Goal: Information Seeking & Learning: Learn about a topic

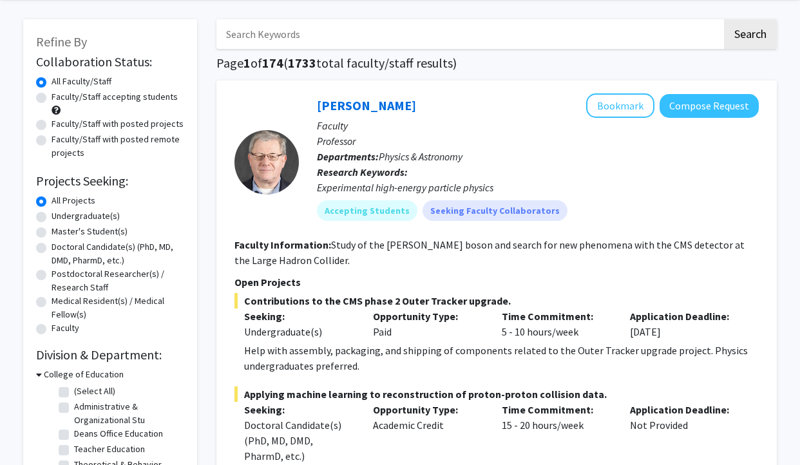
scroll to position [51, 0]
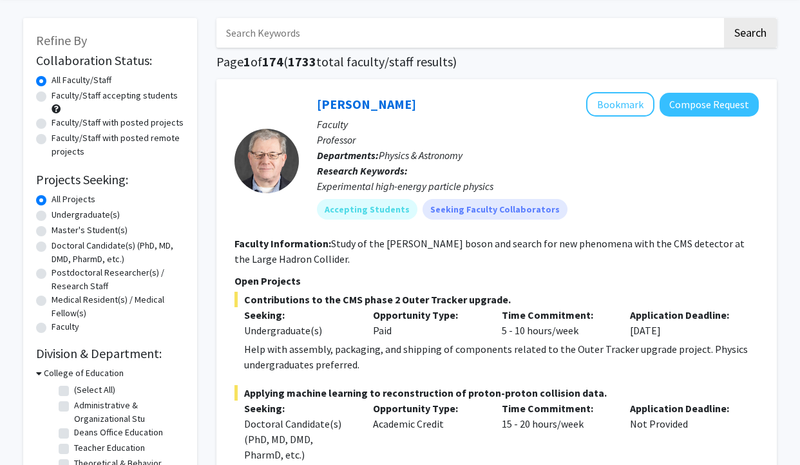
click at [52, 248] on label "Doctoral Candidate(s) (PhD, MD, DMD, PharmD, etc.)" at bounding box center [118, 252] width 133 height 27
click at [52, 247] on input "Doctoral Candidate(s) (PhD, MD, DMD, PharmD, etc.)" at bounding box center [56, 243] width 8 height 8
radio input "true"
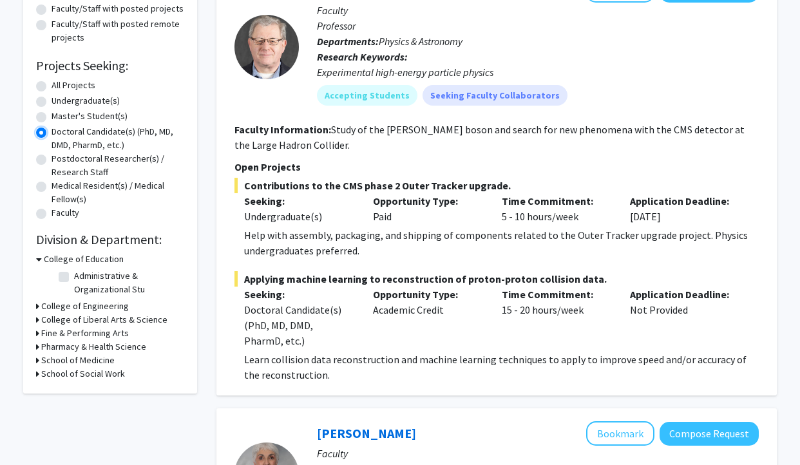
scroll to position [166, 0]
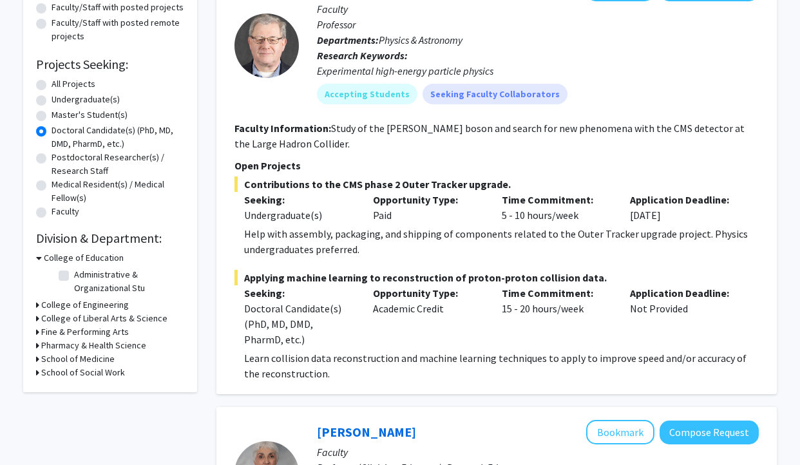
click at [35, 356] on div "Refine By Collaboration Status: Collaboration Status All Faculty/Staff Collabor…" at bounding box center [110, 147] width 174 height 489
click at [41, 358] on div "School of Medicine" at bounding box center [110, 359] width 148 height 14
click at [38, 359] on icon at bounding box center [37, 359] width 3 height 14
click at [74, 375] on label "Physiology" at bounding box center [95, 376] width 42 height 14
click at [74, 375] on input "Physiology" at bounding box center [78, 373] width 8 height 8
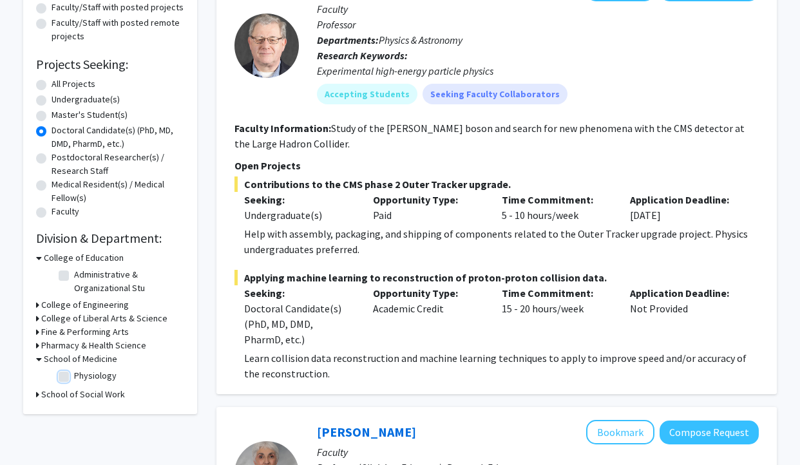
checkbox input "true"
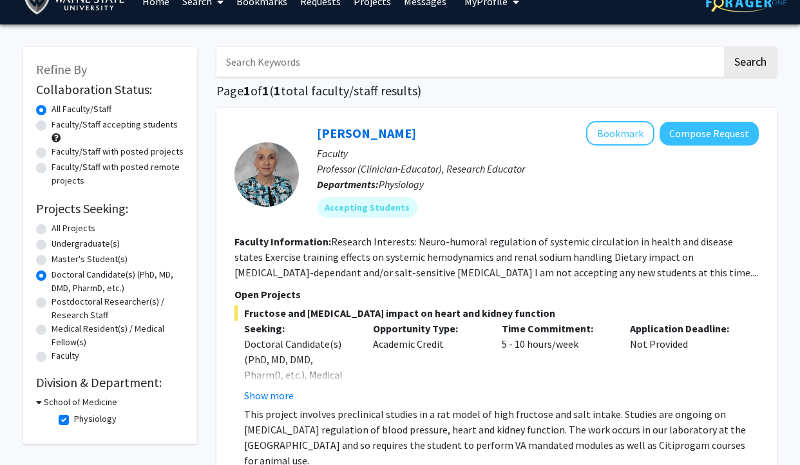
scroll to position [19, 0]
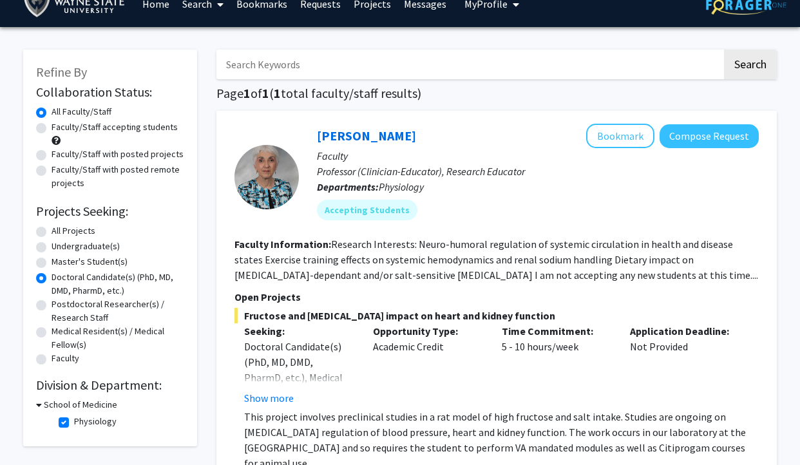
click at [52, 127] on label "Faculty/Staff accepting students" at bounding box center [115, 127] width 126 height 14
click at [52, 127] on input "Faculty/Staff accepting students" at bounding box center [56, 124] width 8 height 8
radio input "true"
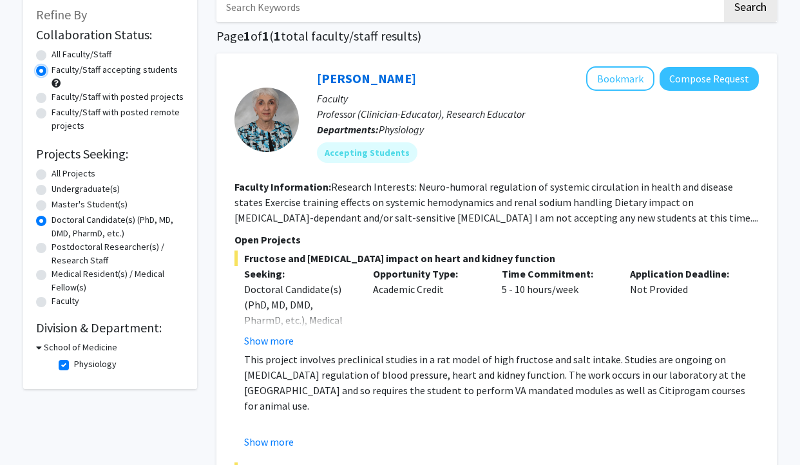
scroll to position [104, 0]
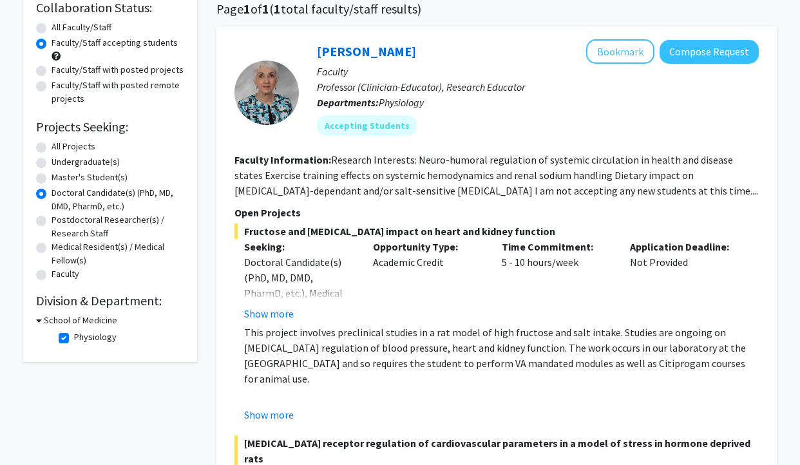
click at [41, 328] on div "School of Medicine Physiology Physiology" at bounding box center [110, 331] width 148 height 35
click at [42, 321] on div "School of Medicine" at bounding box center [110, 321] width 148 height 14
click at [38, 318] on icon at bounding box center [39, 321] width 6 height 14
click at [76, 311] on div "Collaboration Status: Collaboration Status All Faculty/Staff Collaboration Stat…" at bounding box center [110, 162] width 148 height 330
click at [75, 318] on h3 "School of Medicine" at bounding box center [77, 321] width 73 height 14
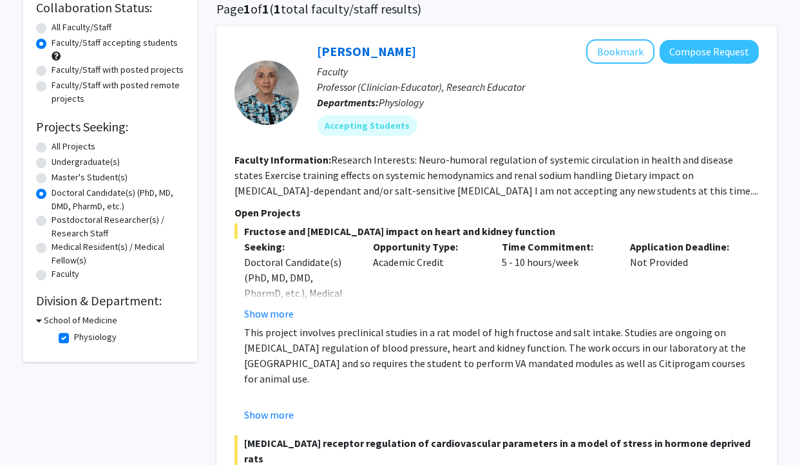
scroll to position [120, 0]
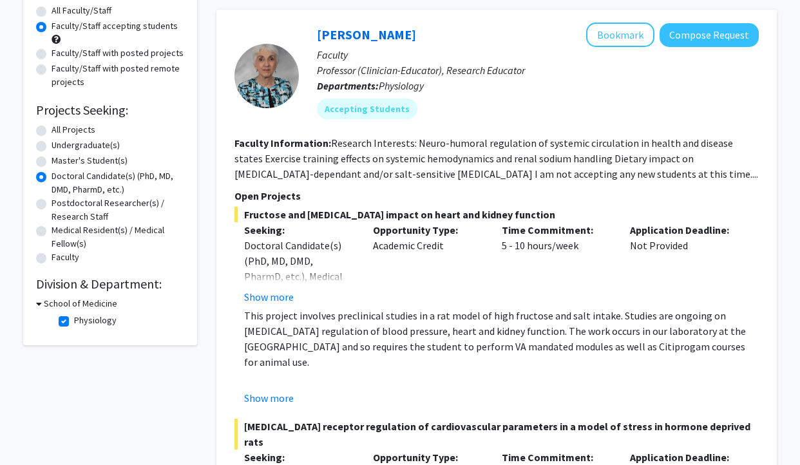
click at [69, 321] on fg-checkbox "Physiology Physiology" at bounding box center [120, 321] width 122 height 15
click at [74, 321] on label "Physiology" at bounding box center [95, 321] width 42 height 14
click at [74, 321] on input "Physiology" at bounding box center [78, 318] width 8 height 8
checkbox input "false"
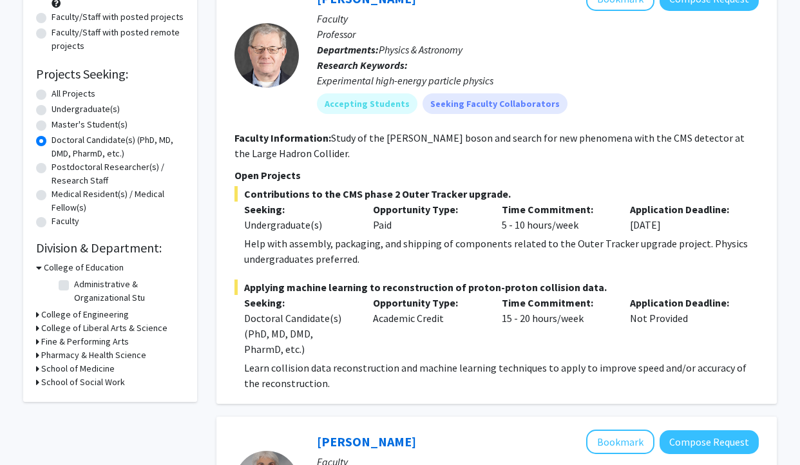
scroll to position [176, 0]
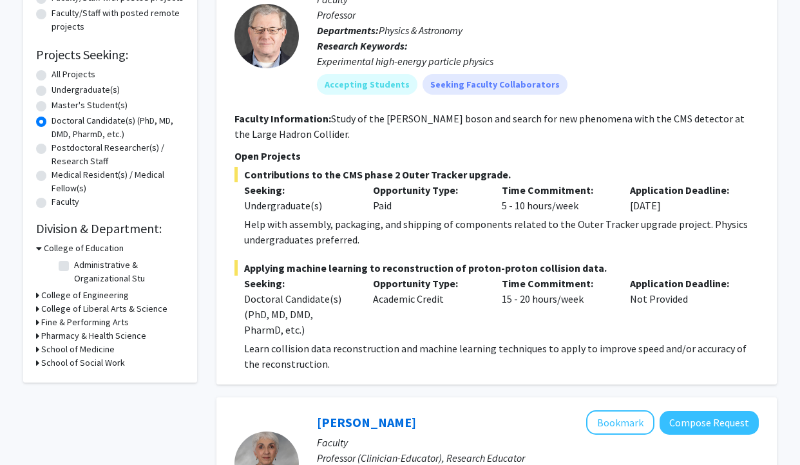
click at [34, 348] on div "Refine By Collaboration Status: Collaboration Status All Faculty/Staff Collabor…" at bounding box center [110, 137] width 174 height 489
click at [36, 335] on icon at bounding box center [37, 336] width 3 height 14
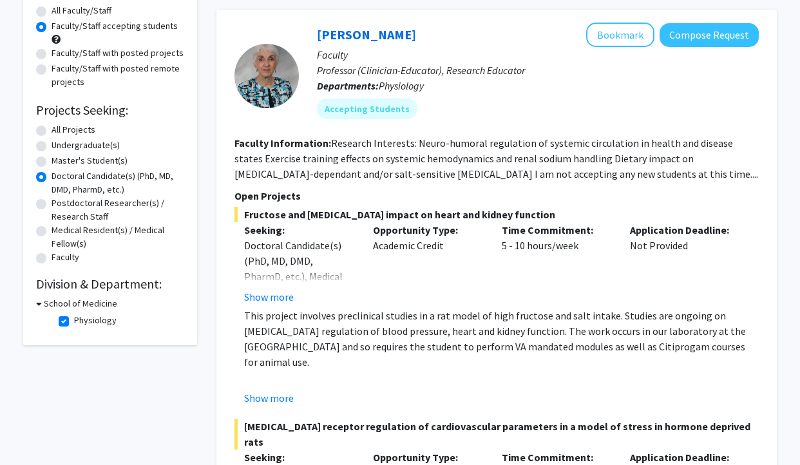
radio input "true"
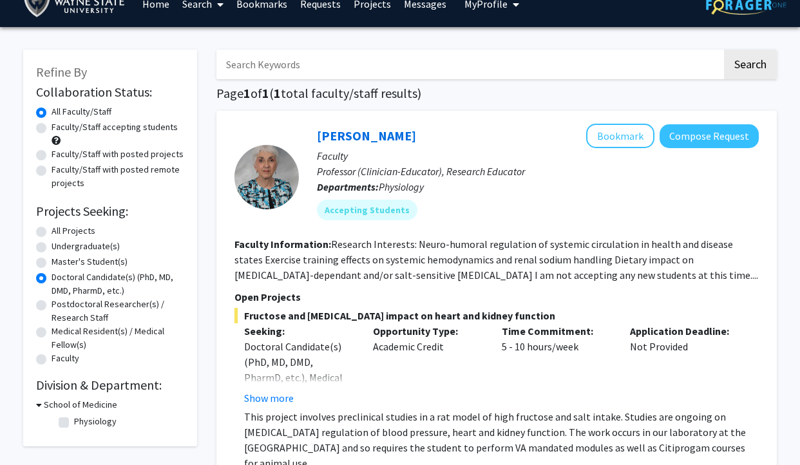
checkbox input "false"
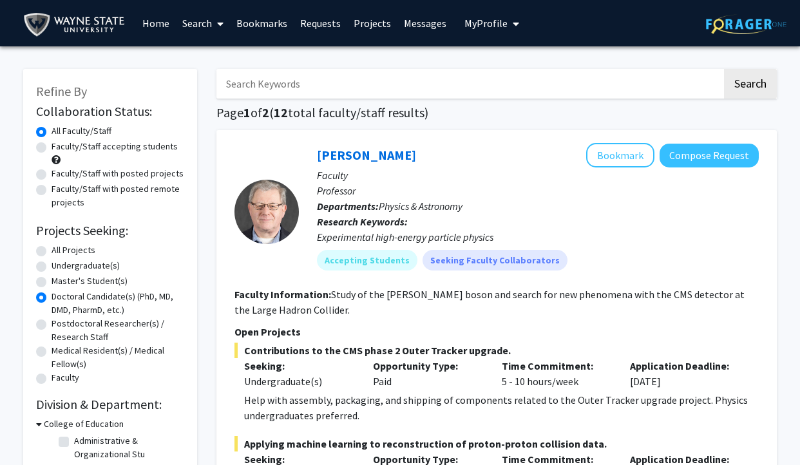
radio input "true"
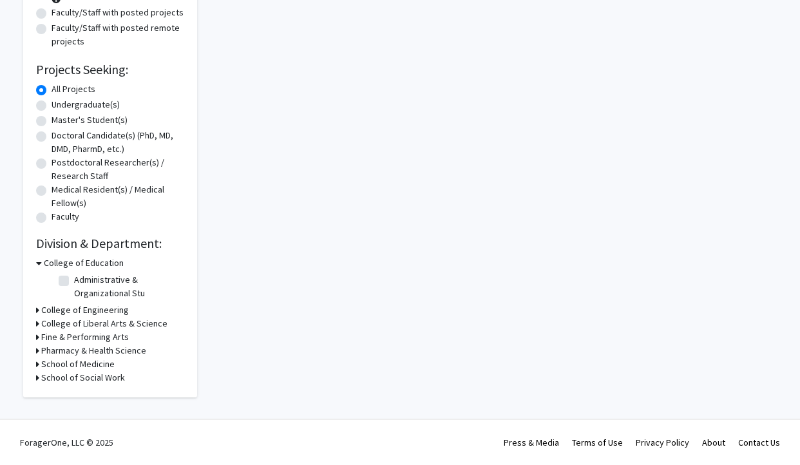
scroll to position [166, 0]
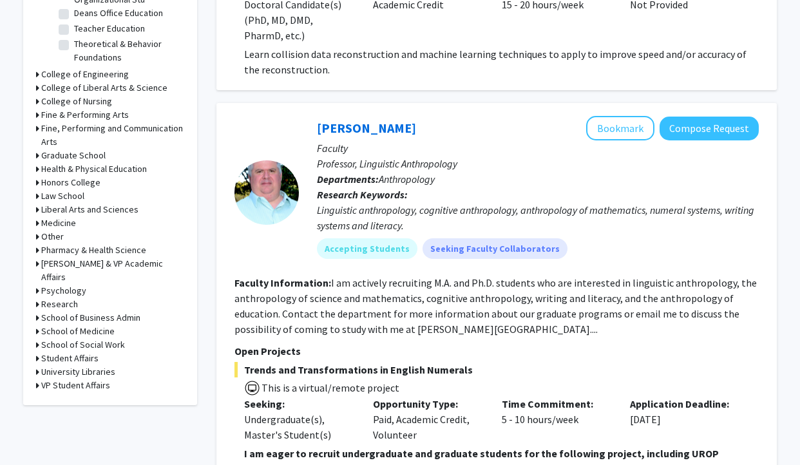
scroll to position [491, 0]
